Goal: Information Seeking & Learning: Learn about a topic

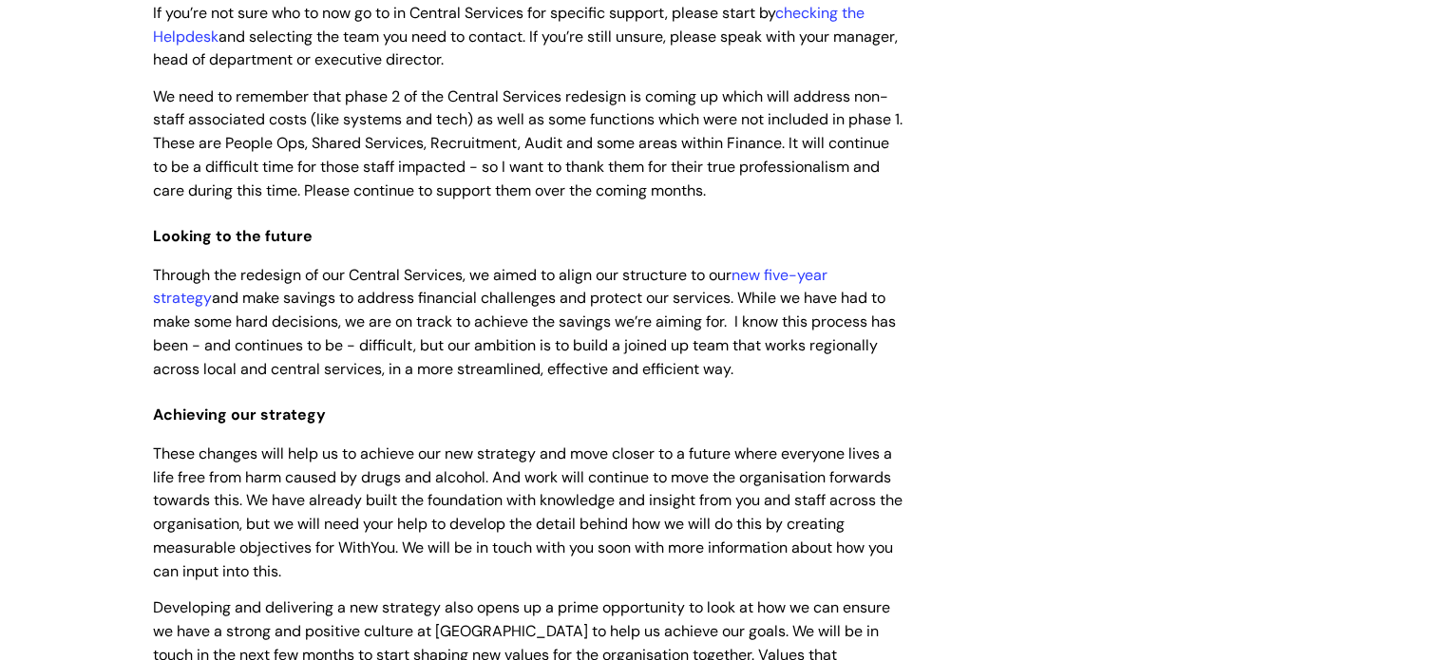
scroll to position [285, 0]
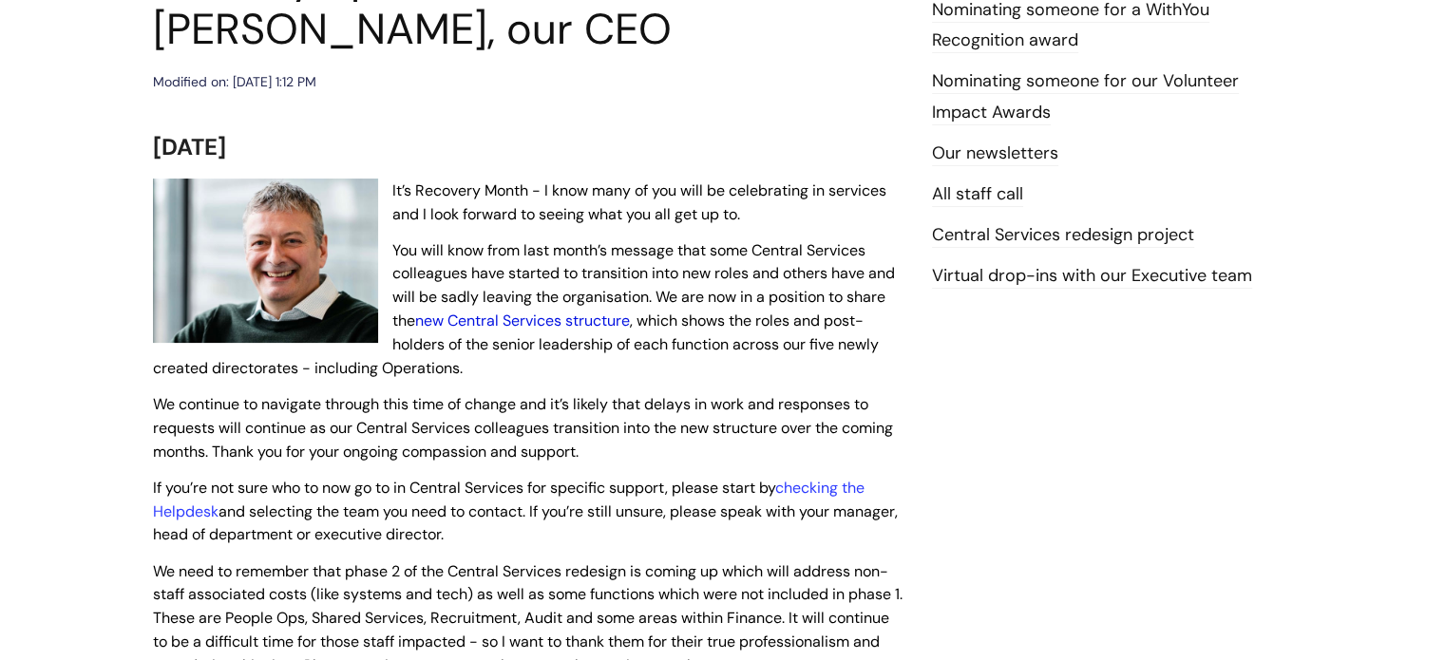
click at [565, 321] on link "new Central Services structure" at bounding box center [522, 321] width 215 height 20
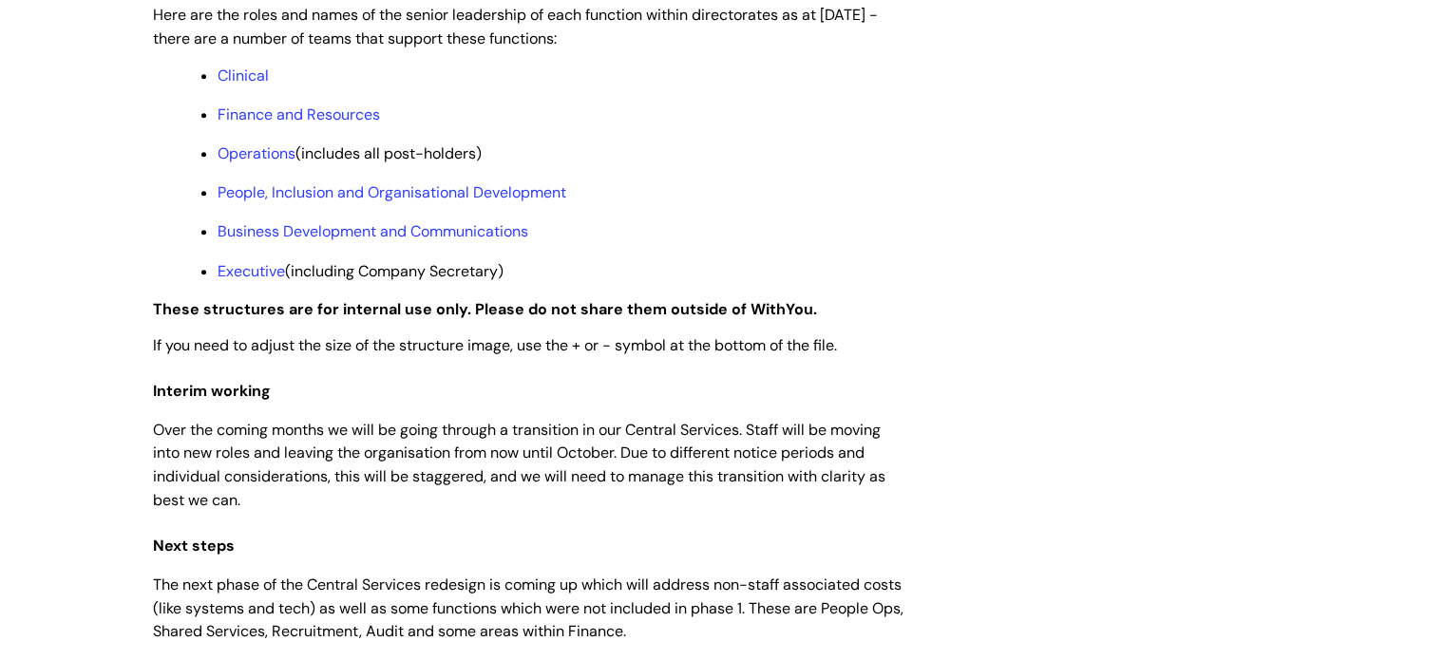
scroll to position [1615, 0]
click at [331, 126] on link "Finance and Resources" at bounding box center [299, 116] width 162 height 20
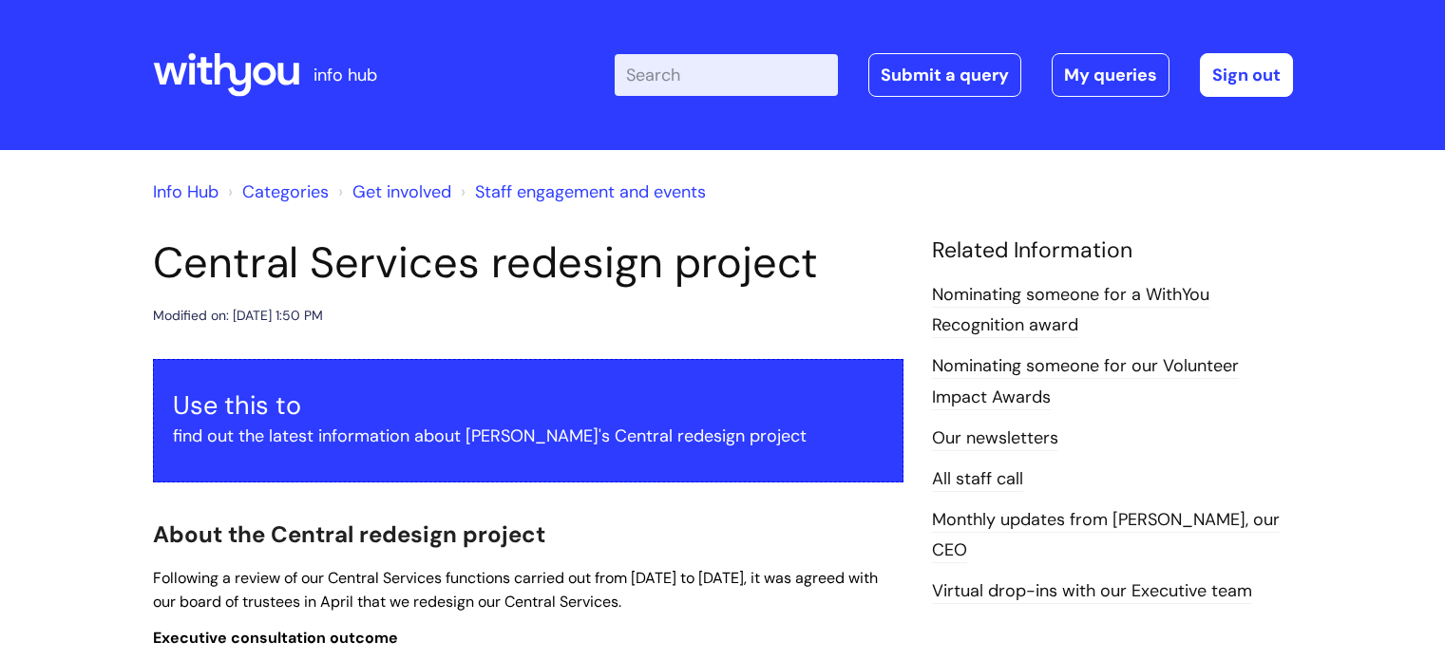
scroll to position [1609, 0]
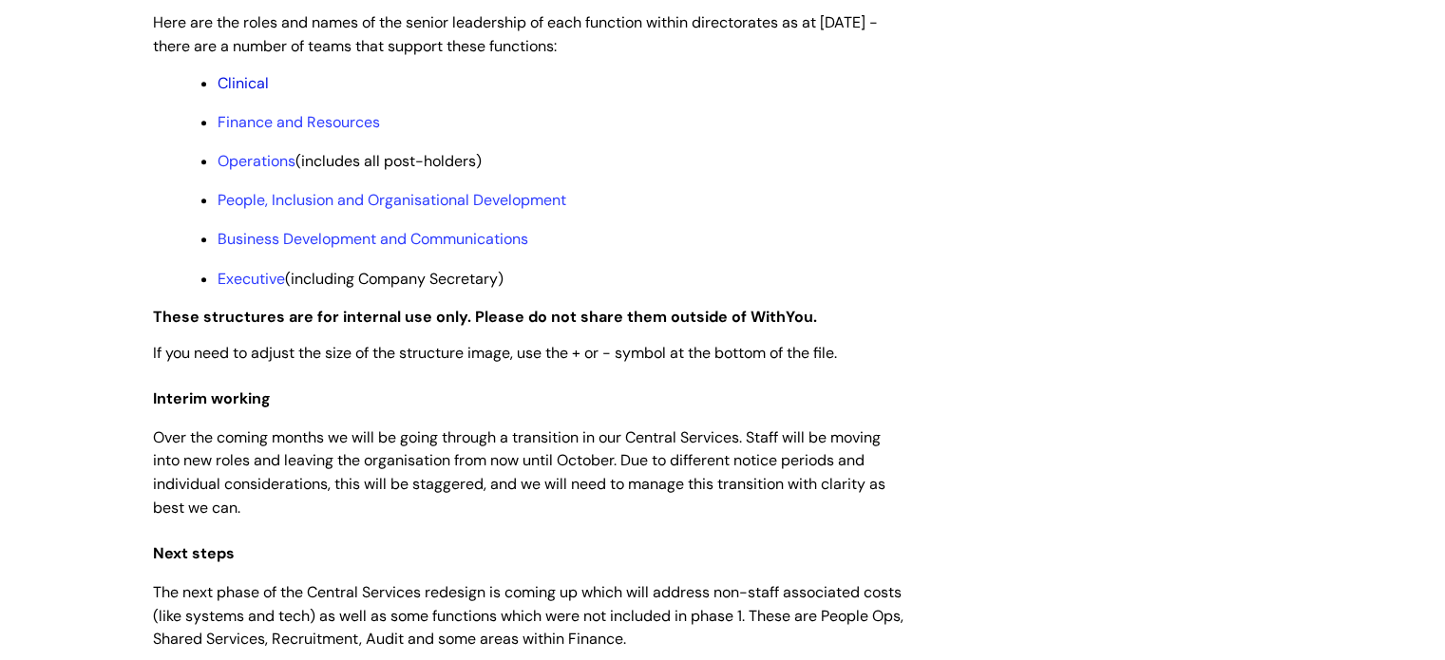
click at [256, 93] on link "Clinical" at bounding box center [243, 83] width 51 height 20
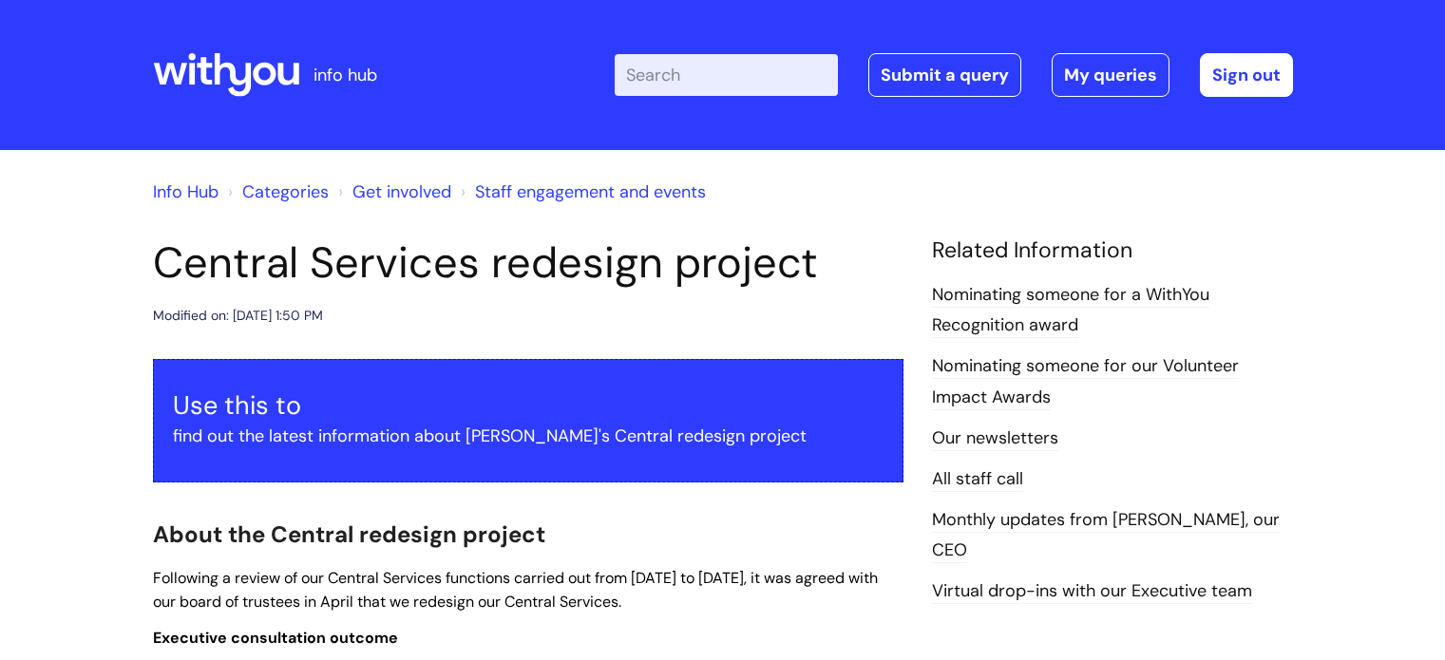
scroll to position [1604, 0]
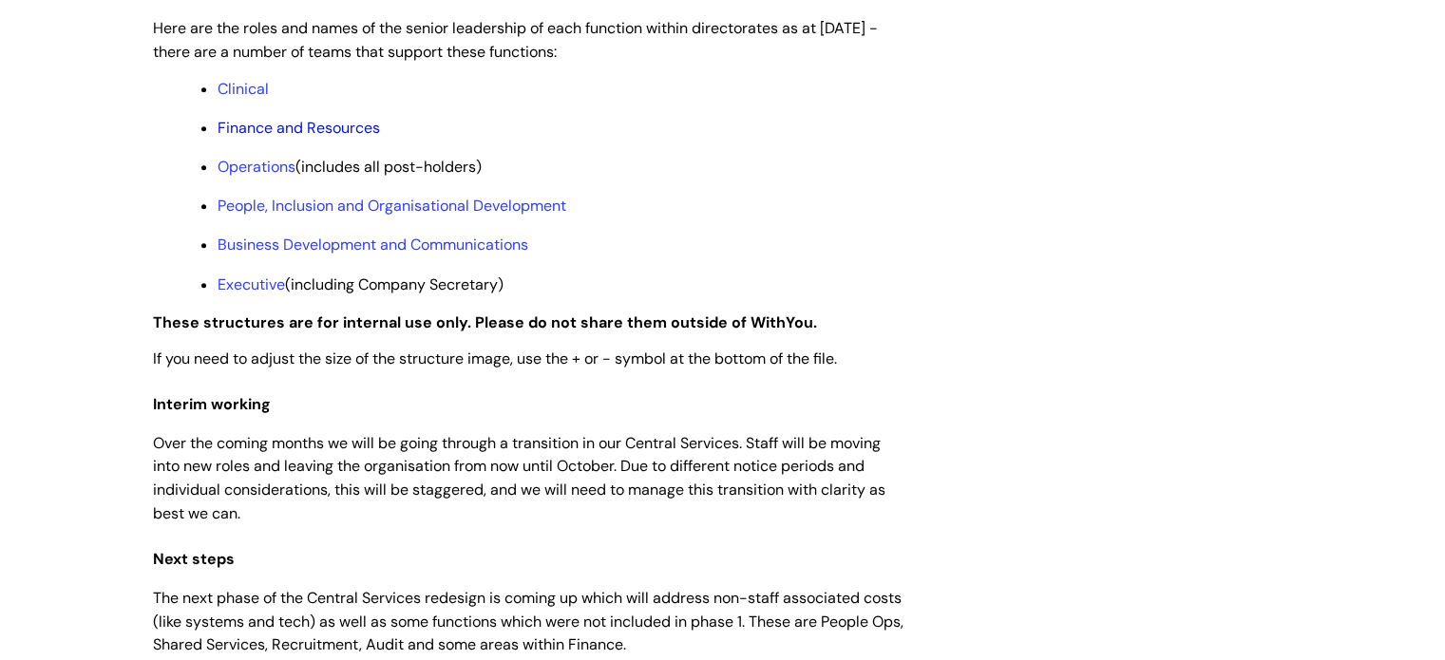
click at [284, 138] on link "Finance and Resources" at bounding box center [299, 128] width 162 height 20
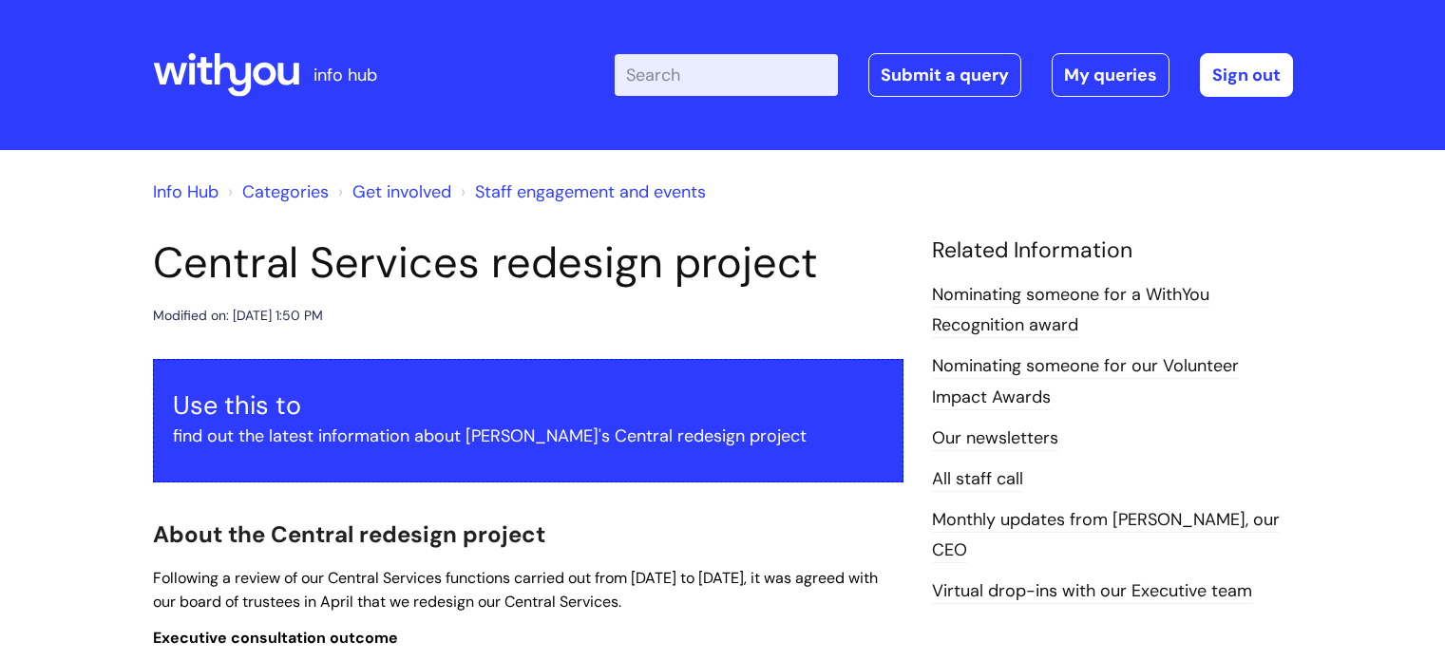
scroll to position [1604, 0]
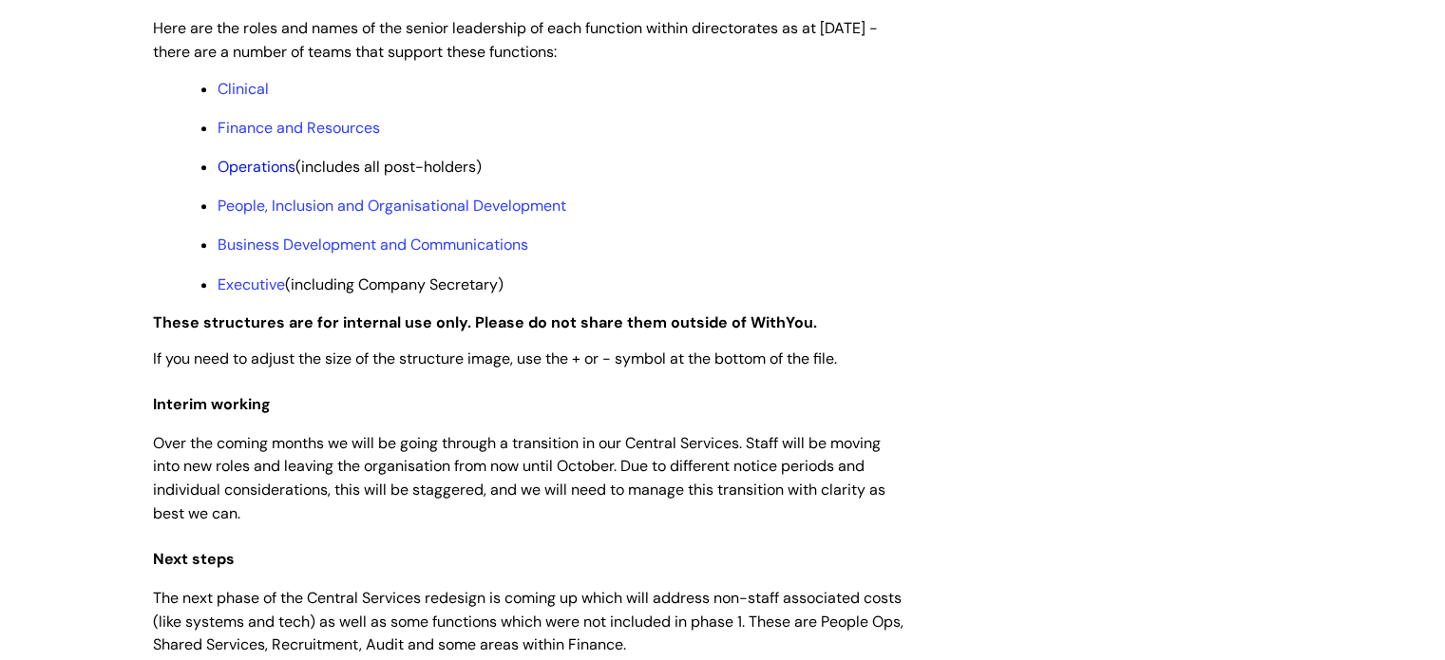
click at [266, 177] on link "Operations" at bounding box center [257, 167] width 78 height 20
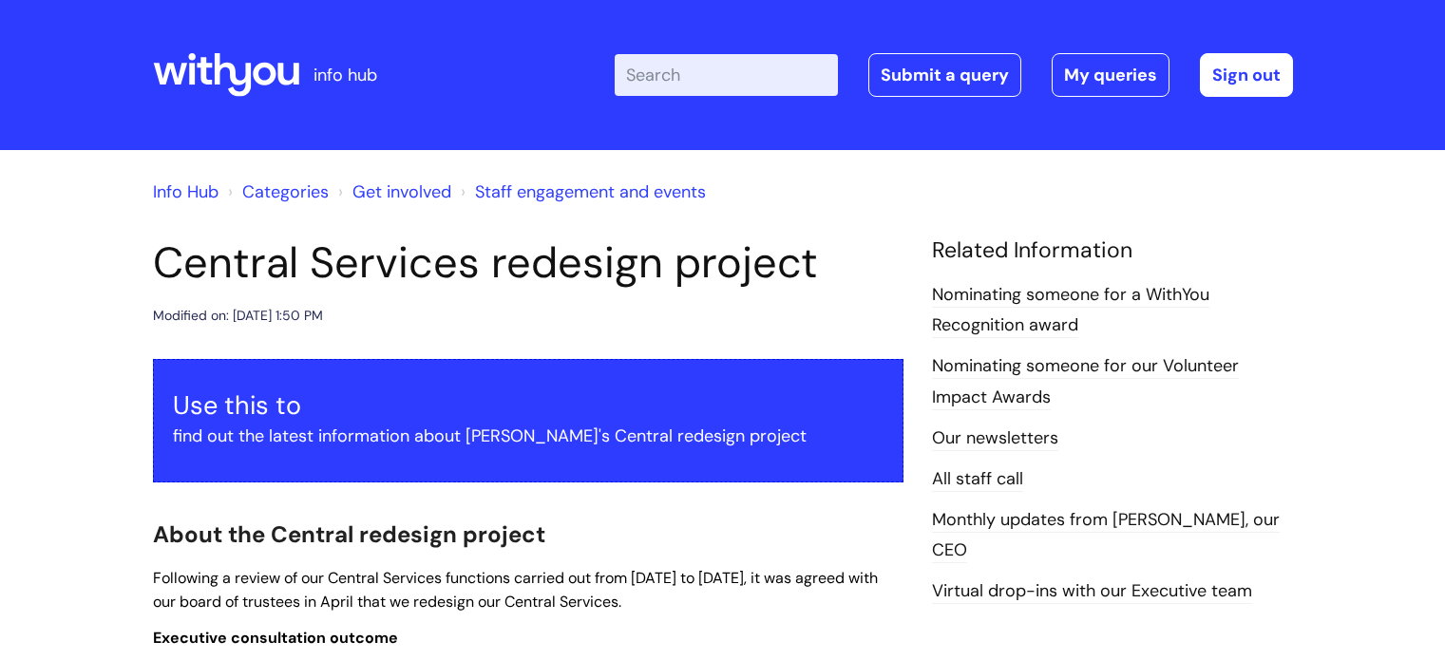
scroll to position [1604, 0]
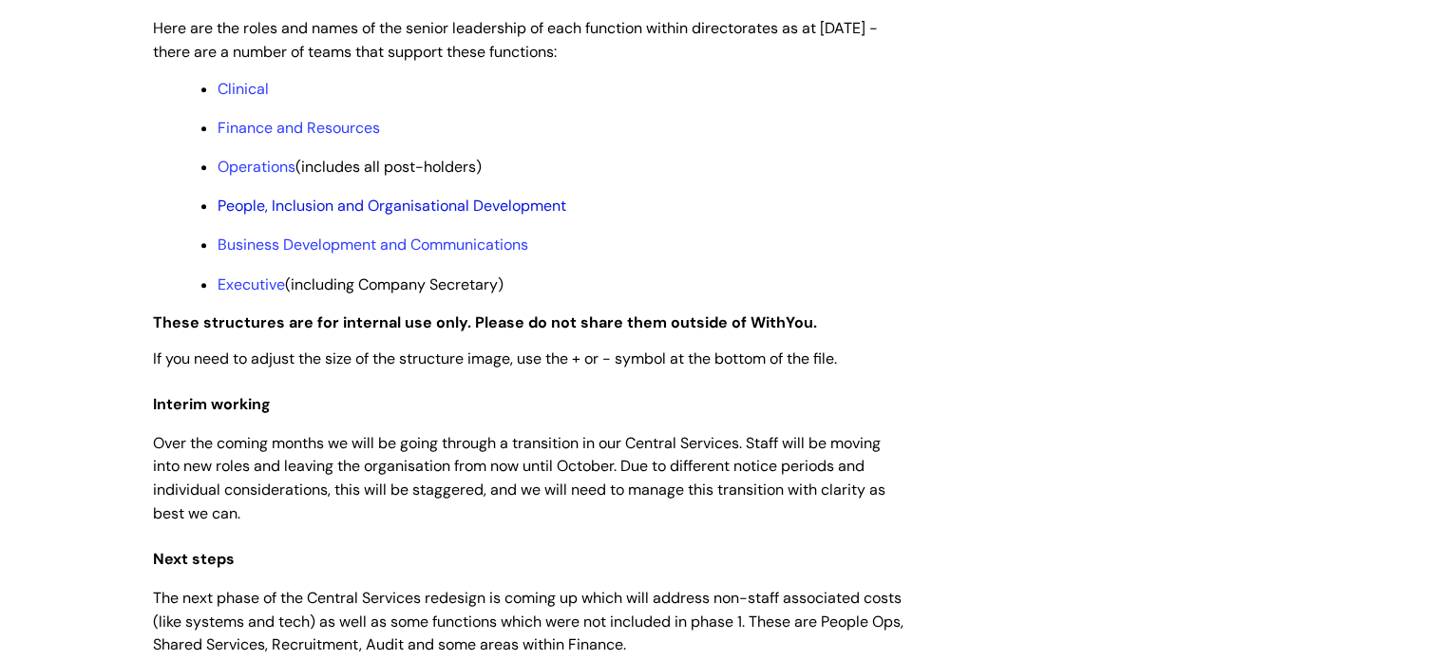
click at [338, 216] on link "People, Inclusion and Organisational Development" at bounding box center [392, 206] width 349 height 20
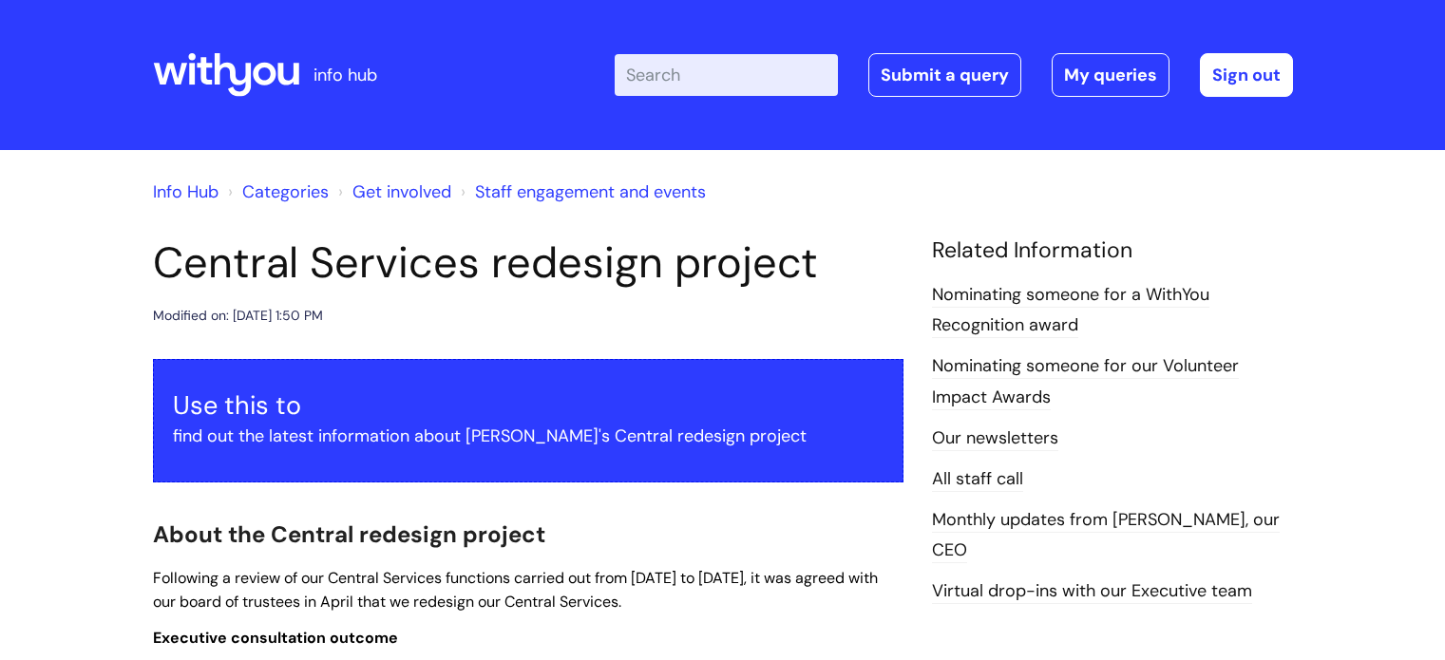
scroll to position [1604, 0]
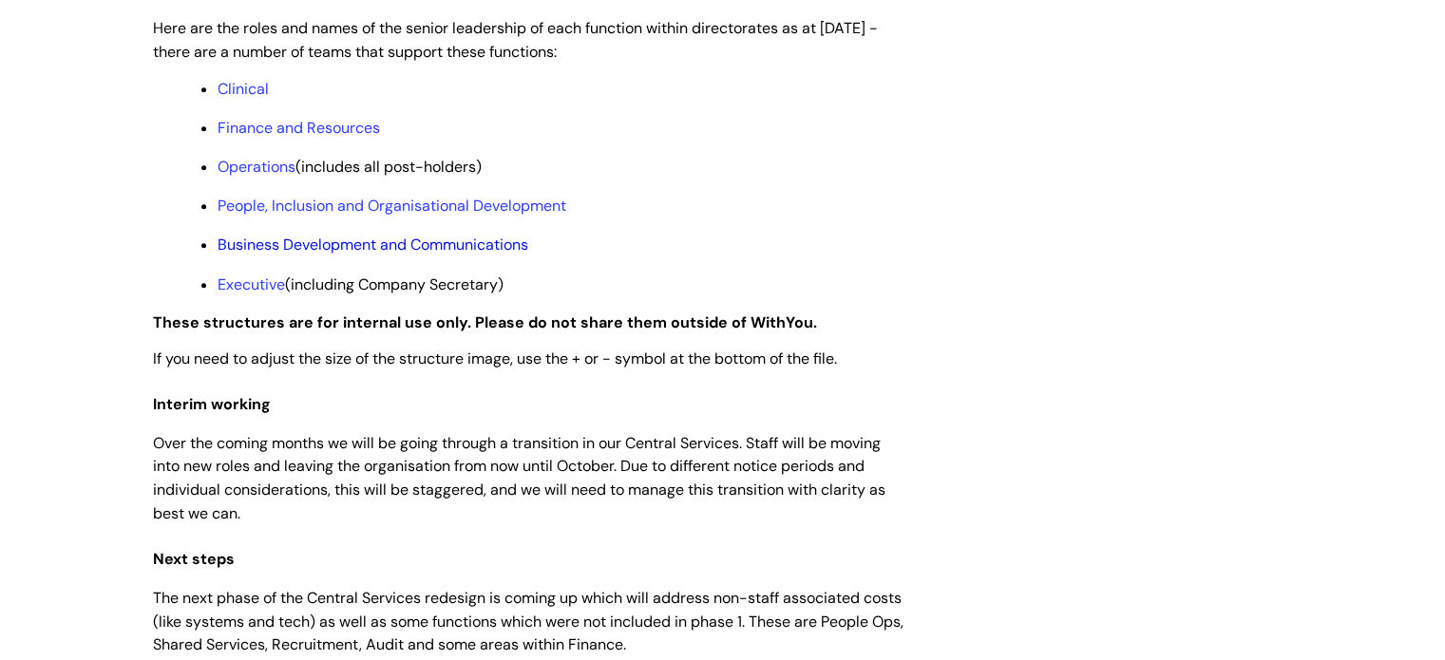
click at [382, 255] on link "Business Development and Communications" at bounding box center [373, 245] width 311 height 20
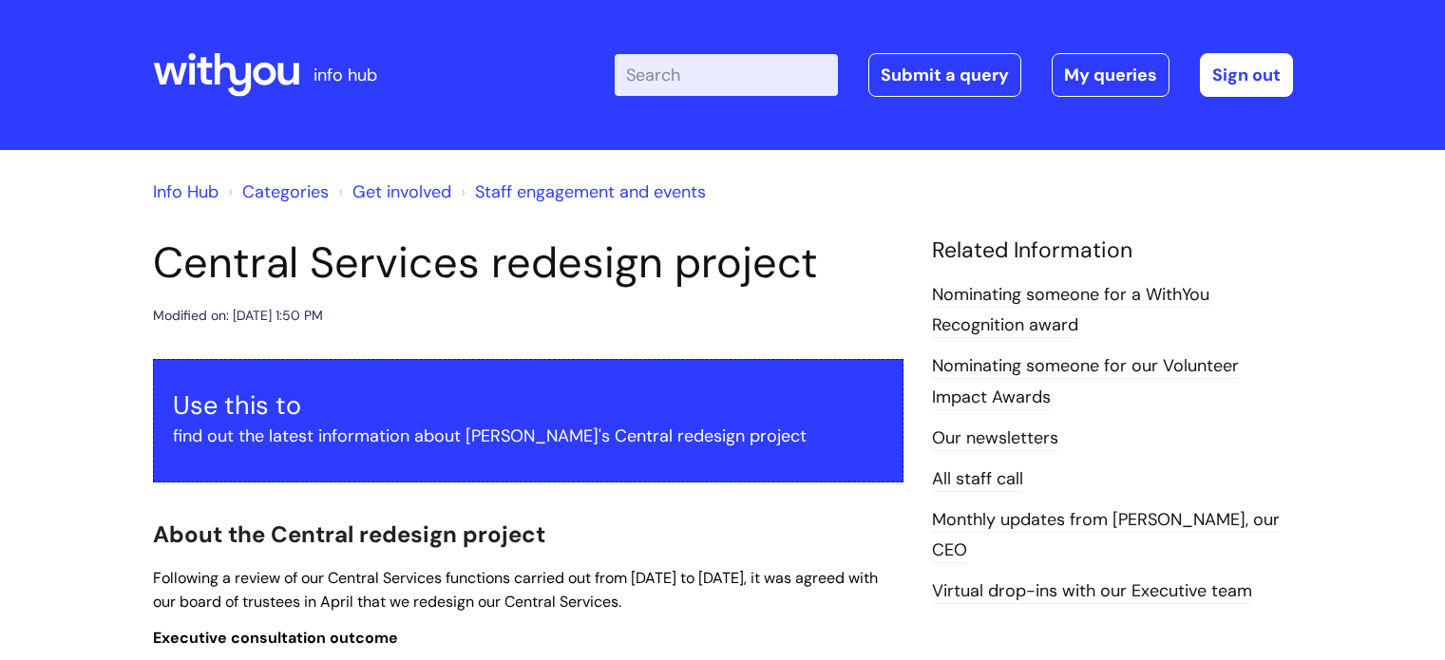
scroll to position [1604, 0]
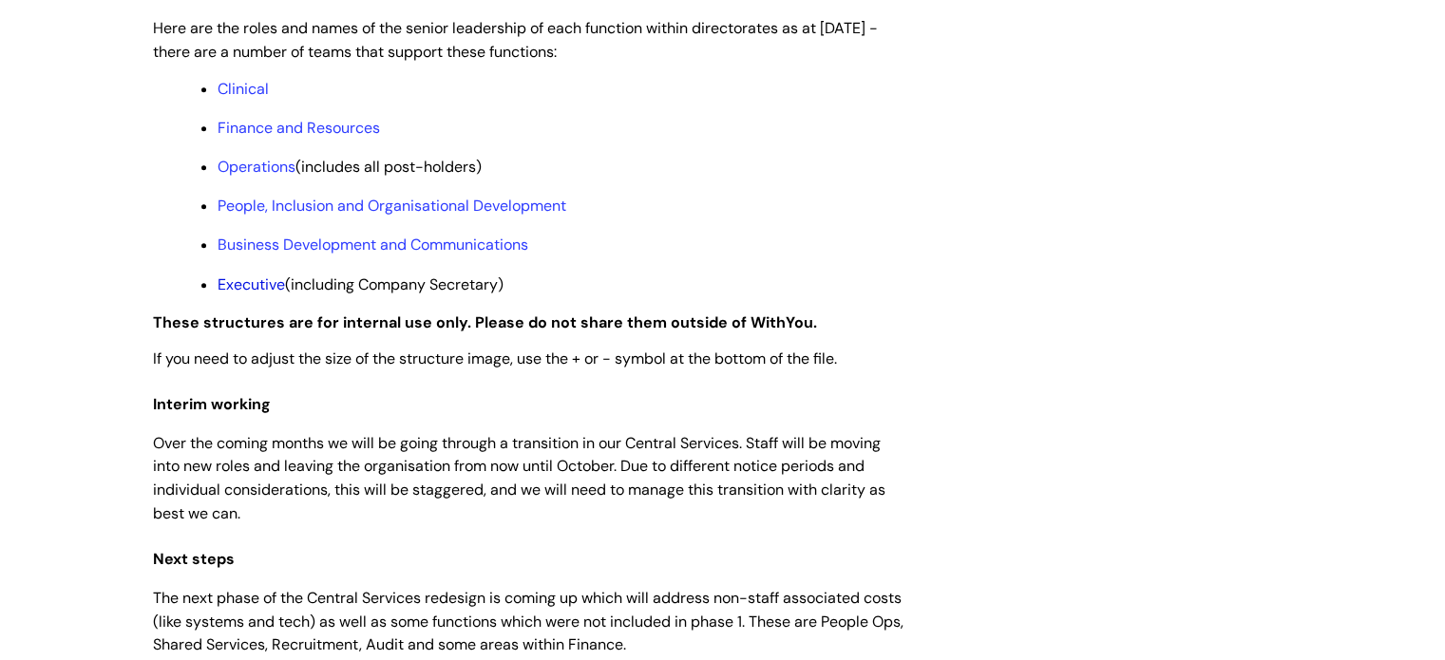
click at [258, 295] on link "Executive" at bounding box center [251, 285] width 67 height 20
